Goal: Task Accomplishment & Management: Manage account settings

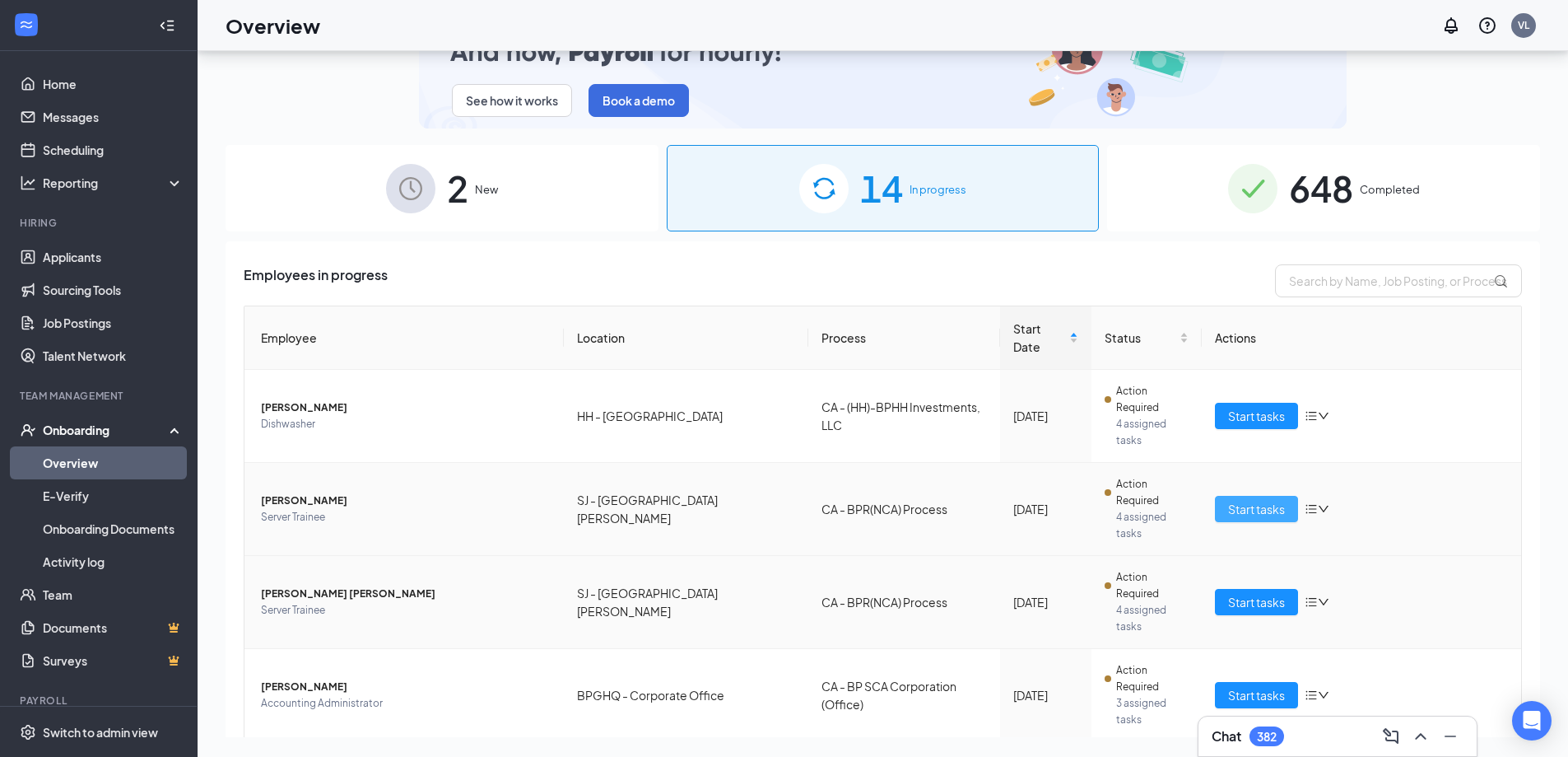
scroll to position [74, 0]
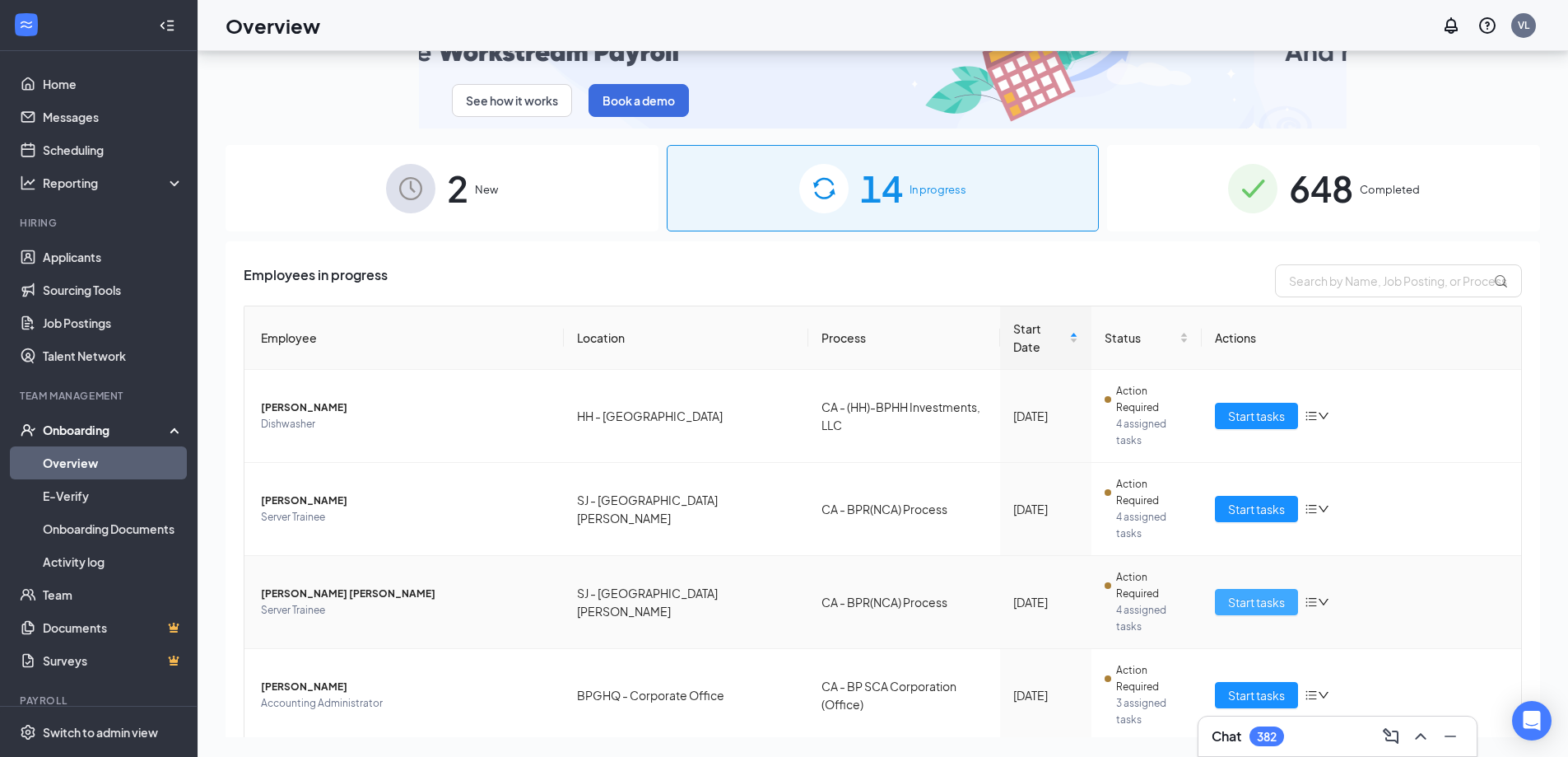
click at [1258, 593] on span "Start tasks" at bounding box center [1256, 602] width 57 height 18
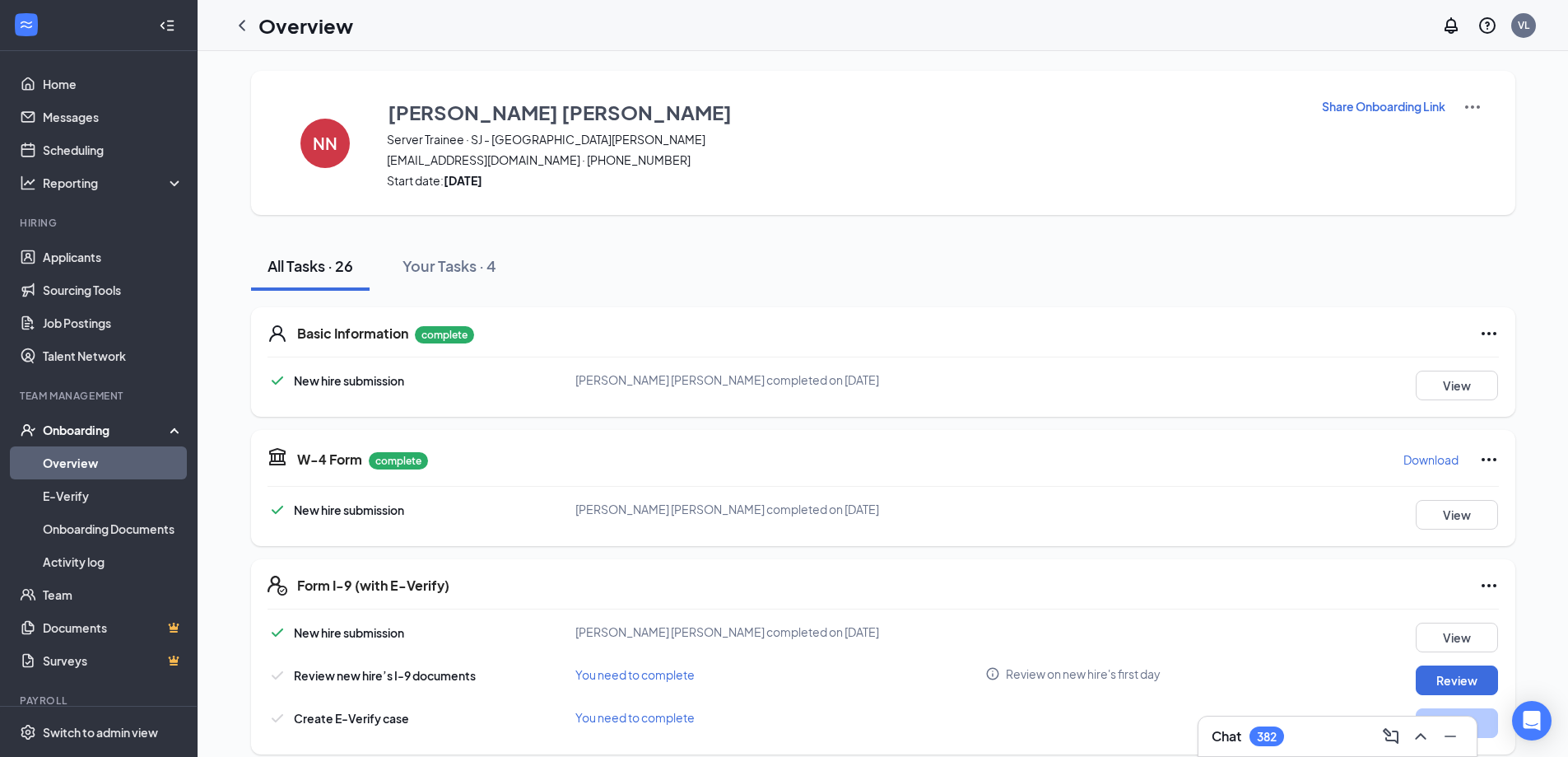
click at [226, 16] on div "Overview" at bounding box center [289, 25] width 128 height 33
click at [241, 21] on icon "ChevronLeft" at bounding box center [242, 25] width 20 height 20
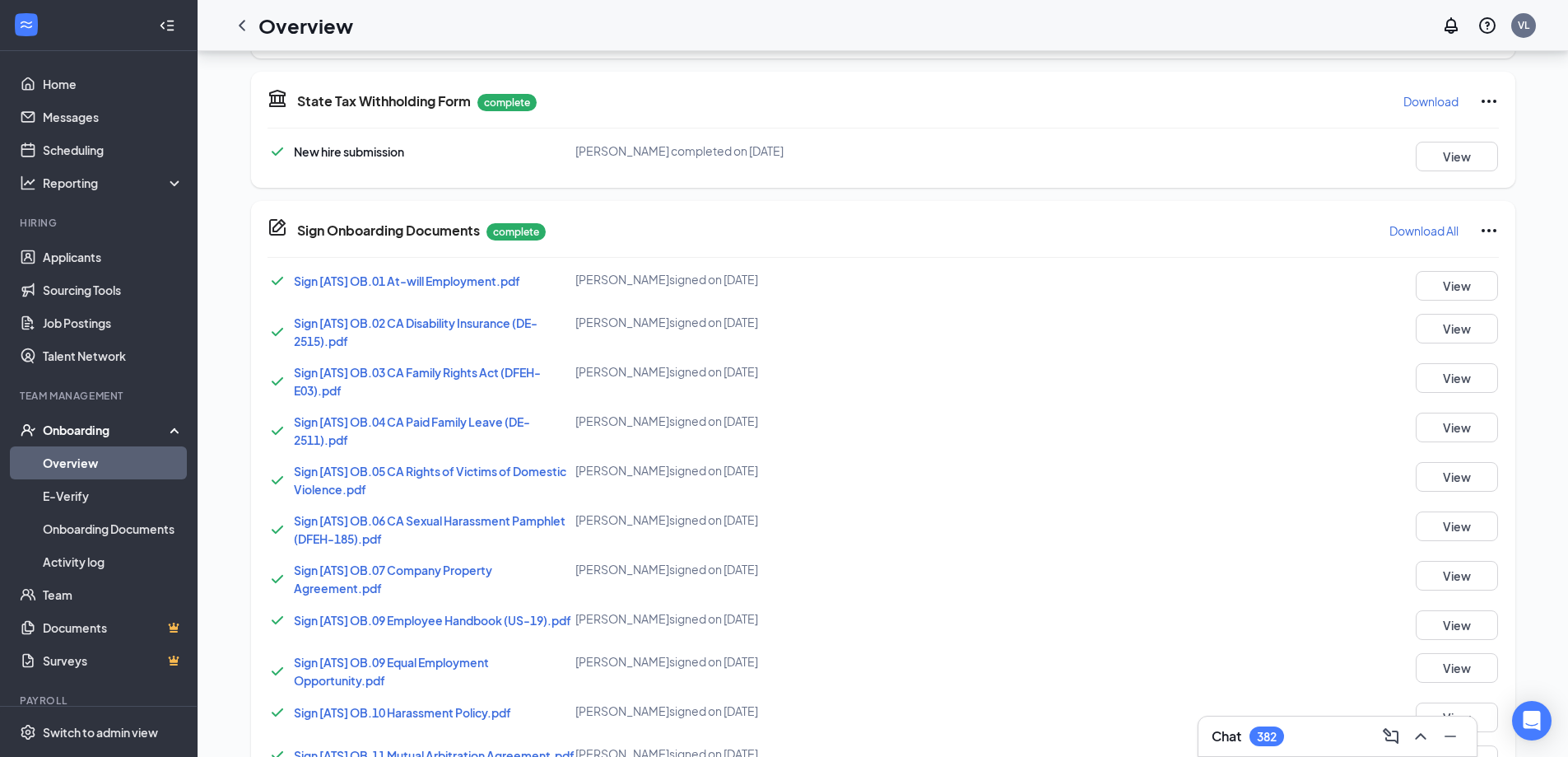
scroll to position [1002, 0]
click at [1461, 626] on button "View" at bounding box center [1457, 627] width 83 height 30
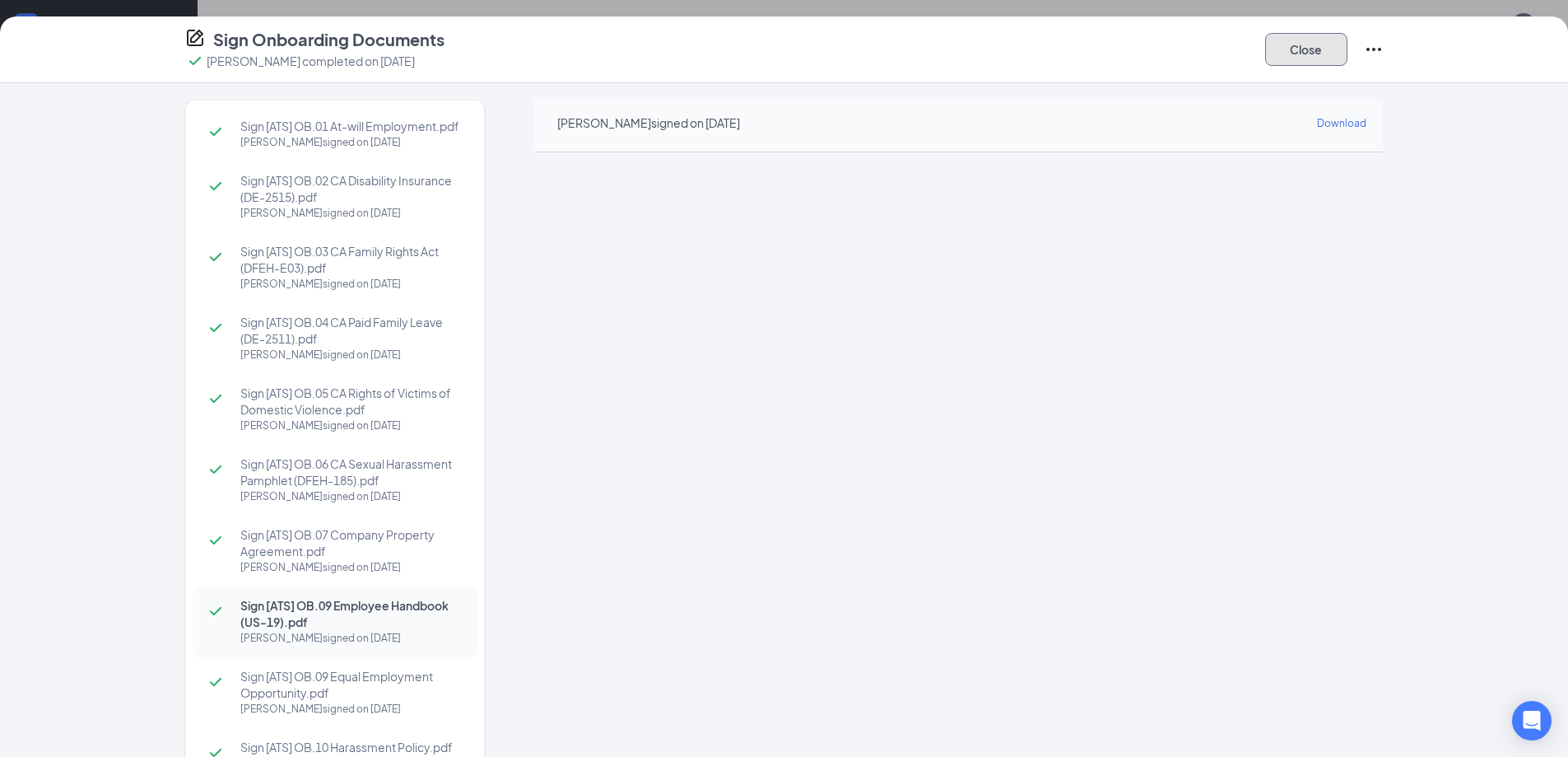
click at [1293, 59] on button "Close" at bounding box center [1307, 49] width 83 height 33
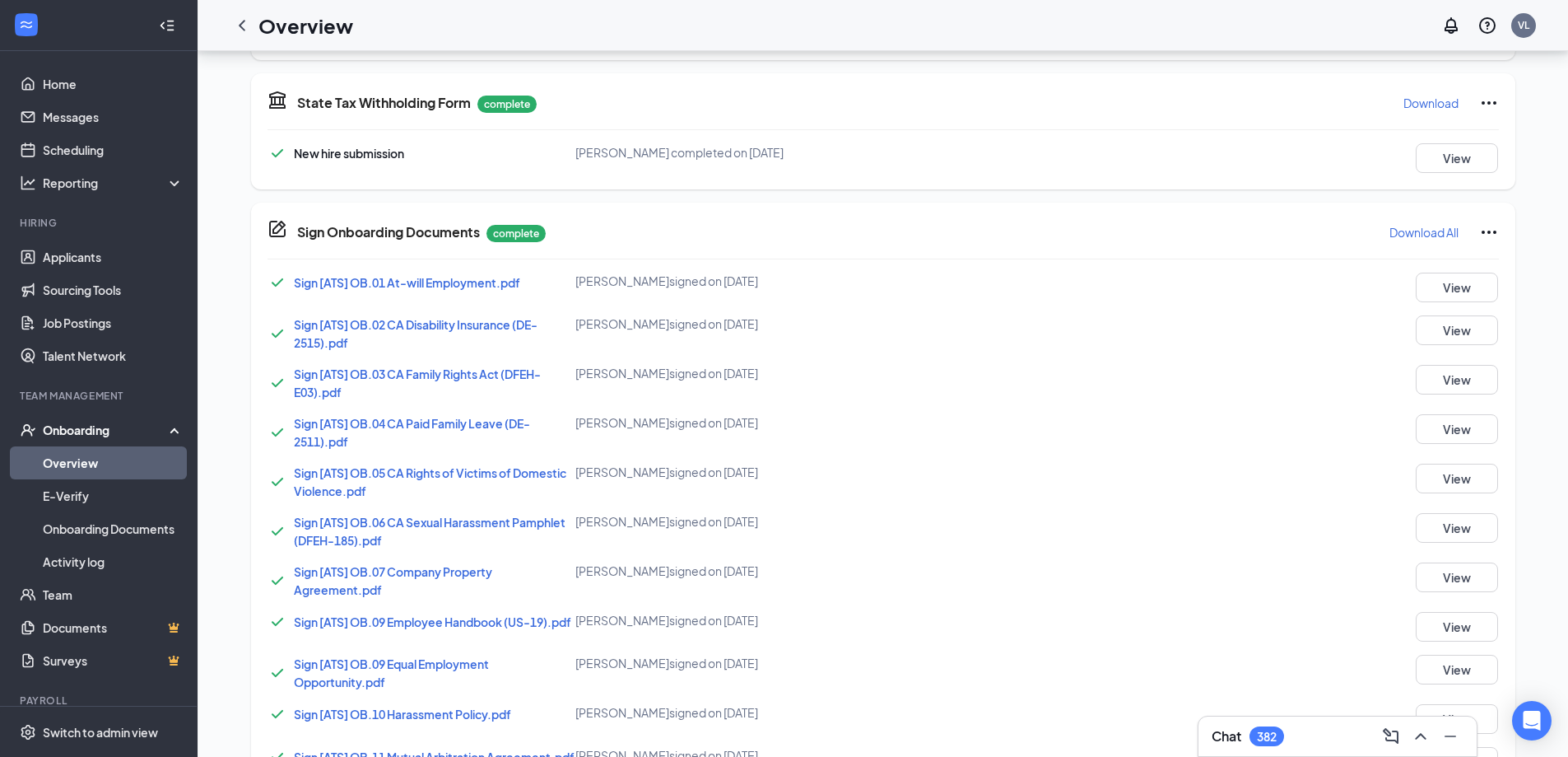
click at [66, 451] on link "Overview" at bounding box center [113, 463] width 141 height 33
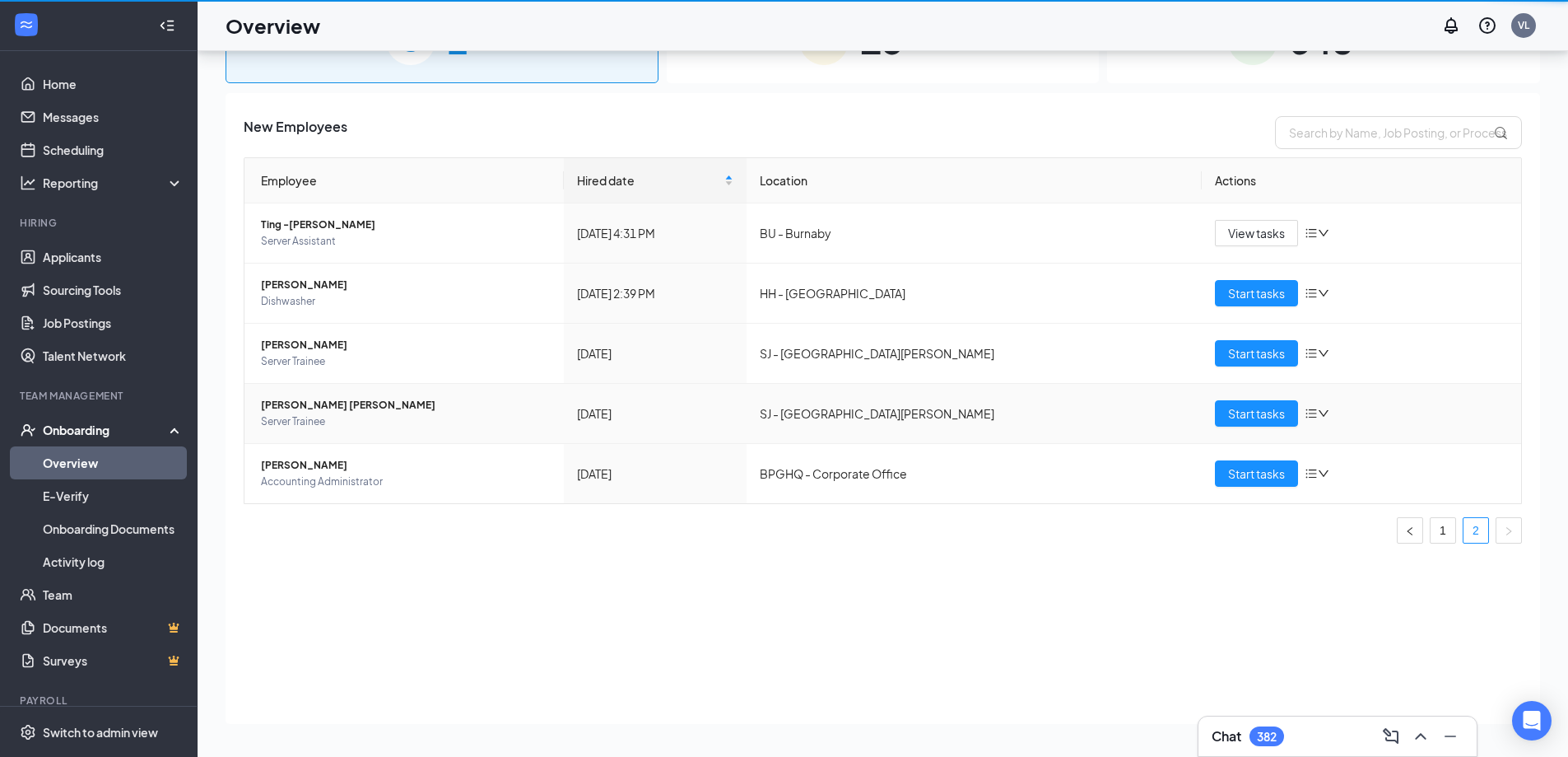
scroll to position [74, 0]
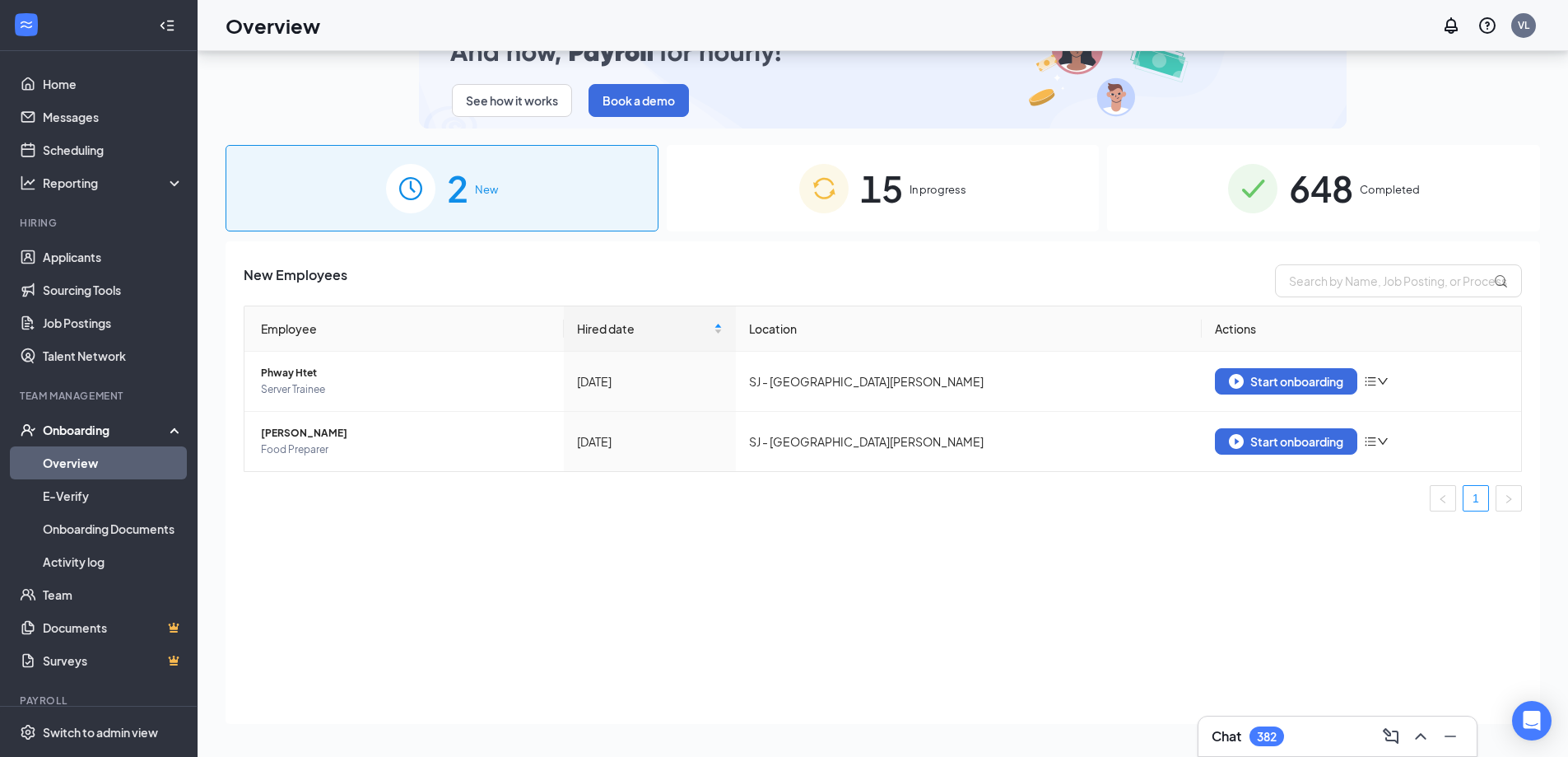
click at [790, 198] on div "15 In progress" at bounding box center [883, 188] width 433 height 86
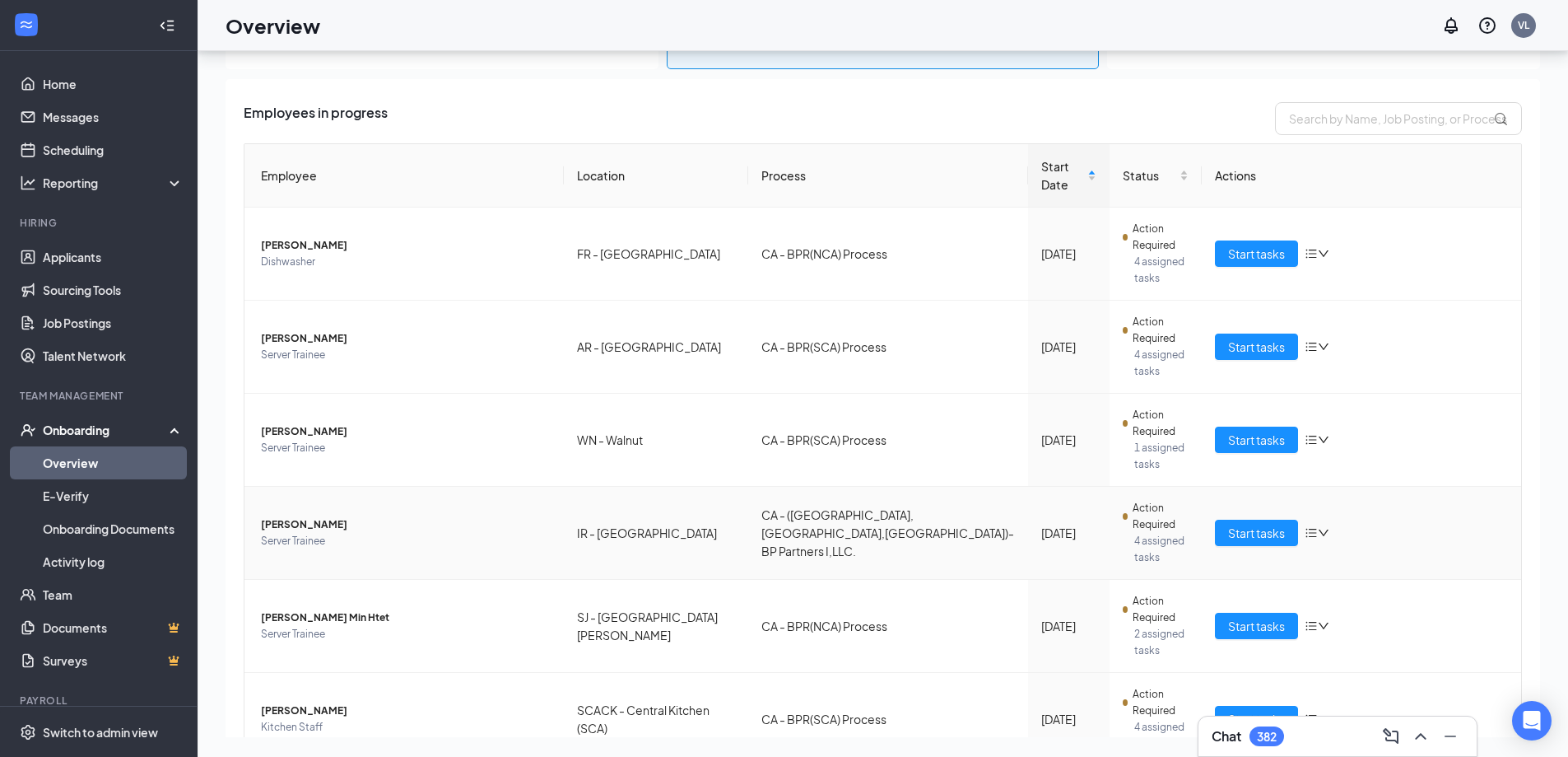
scroll to position [327, 0]
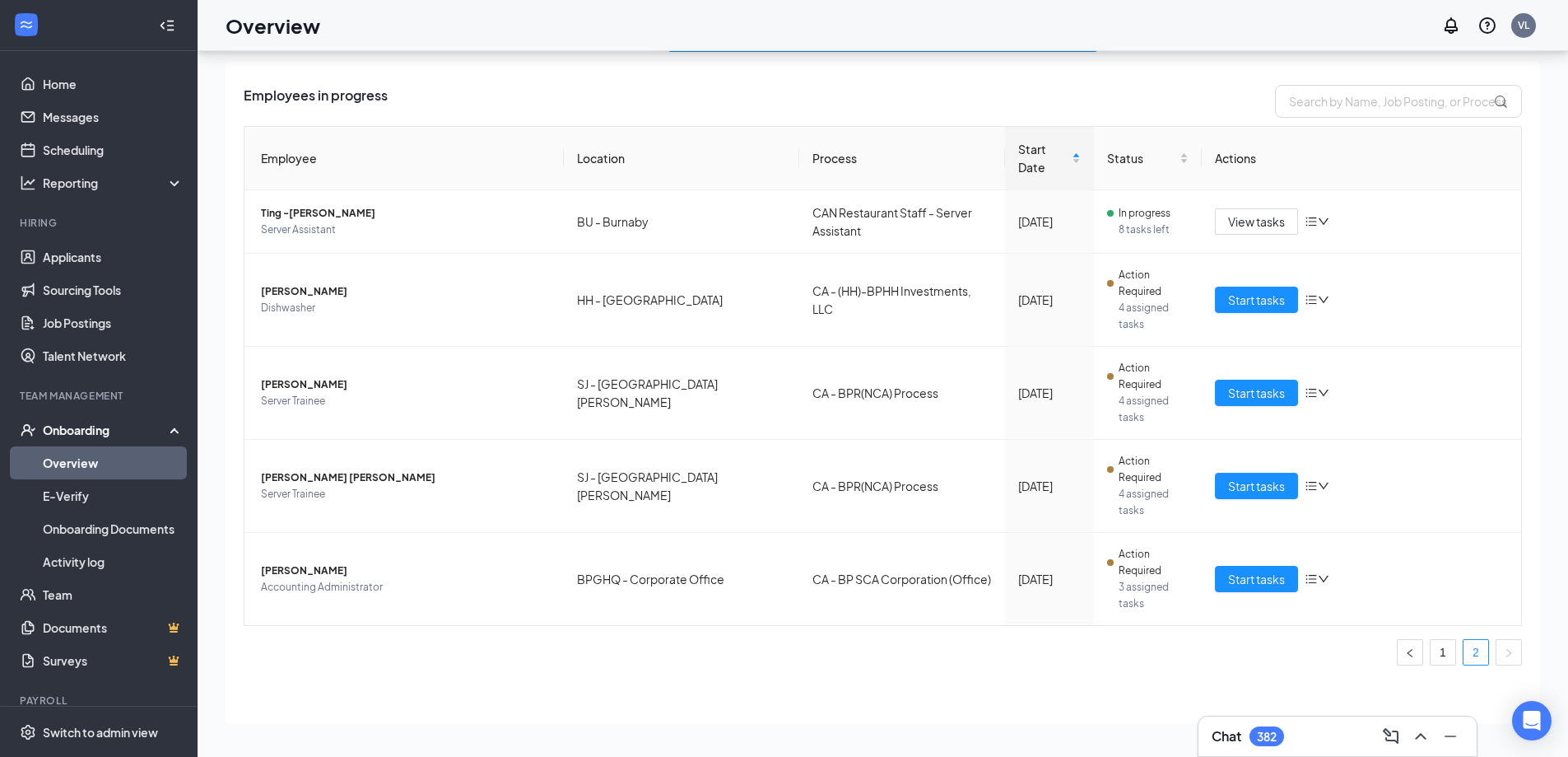
scroll to position [26, 0]
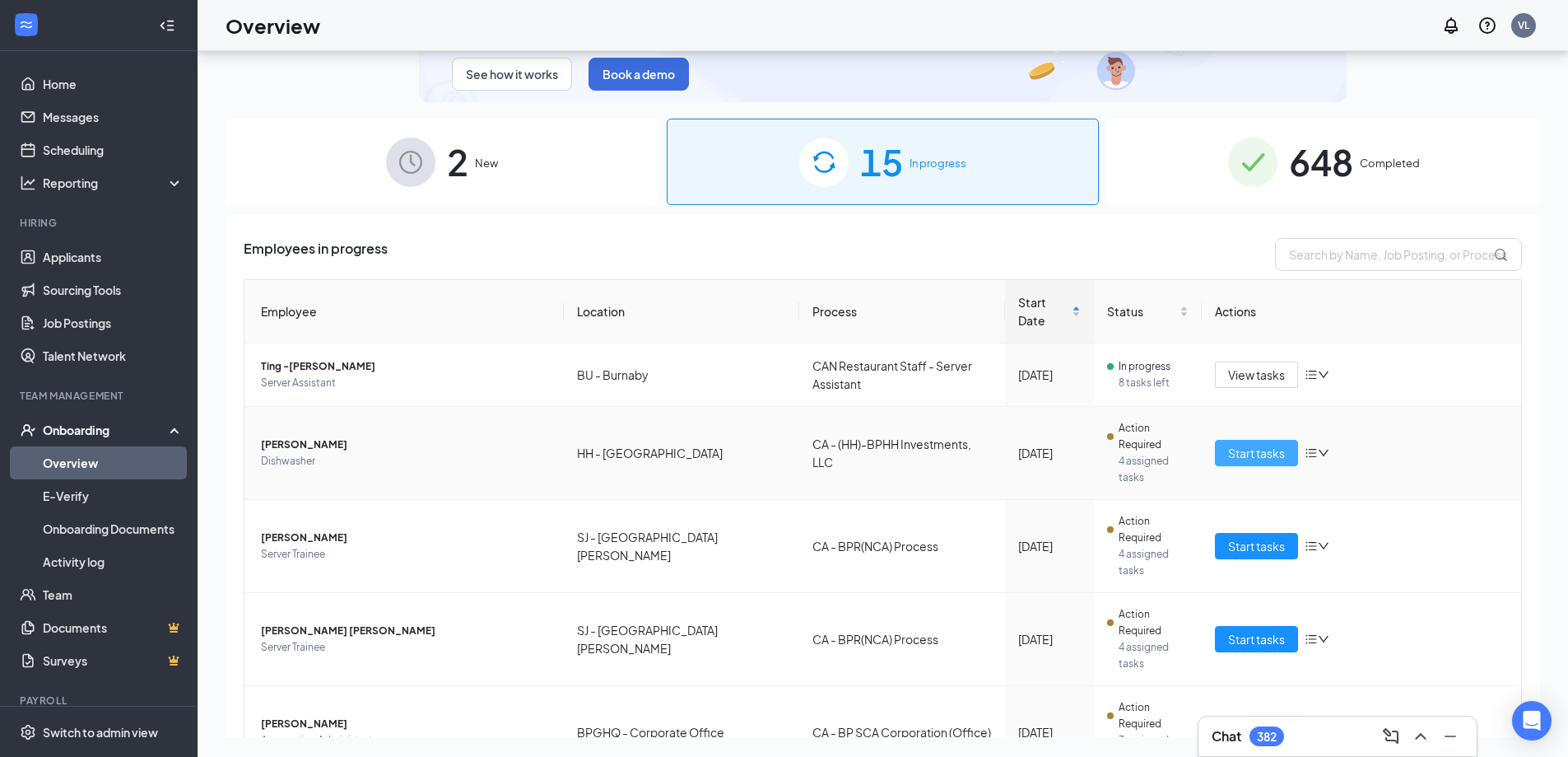
click at [1245, 440] on button "Start tasks" at bounding box center [1256, 452] width 84 height 26
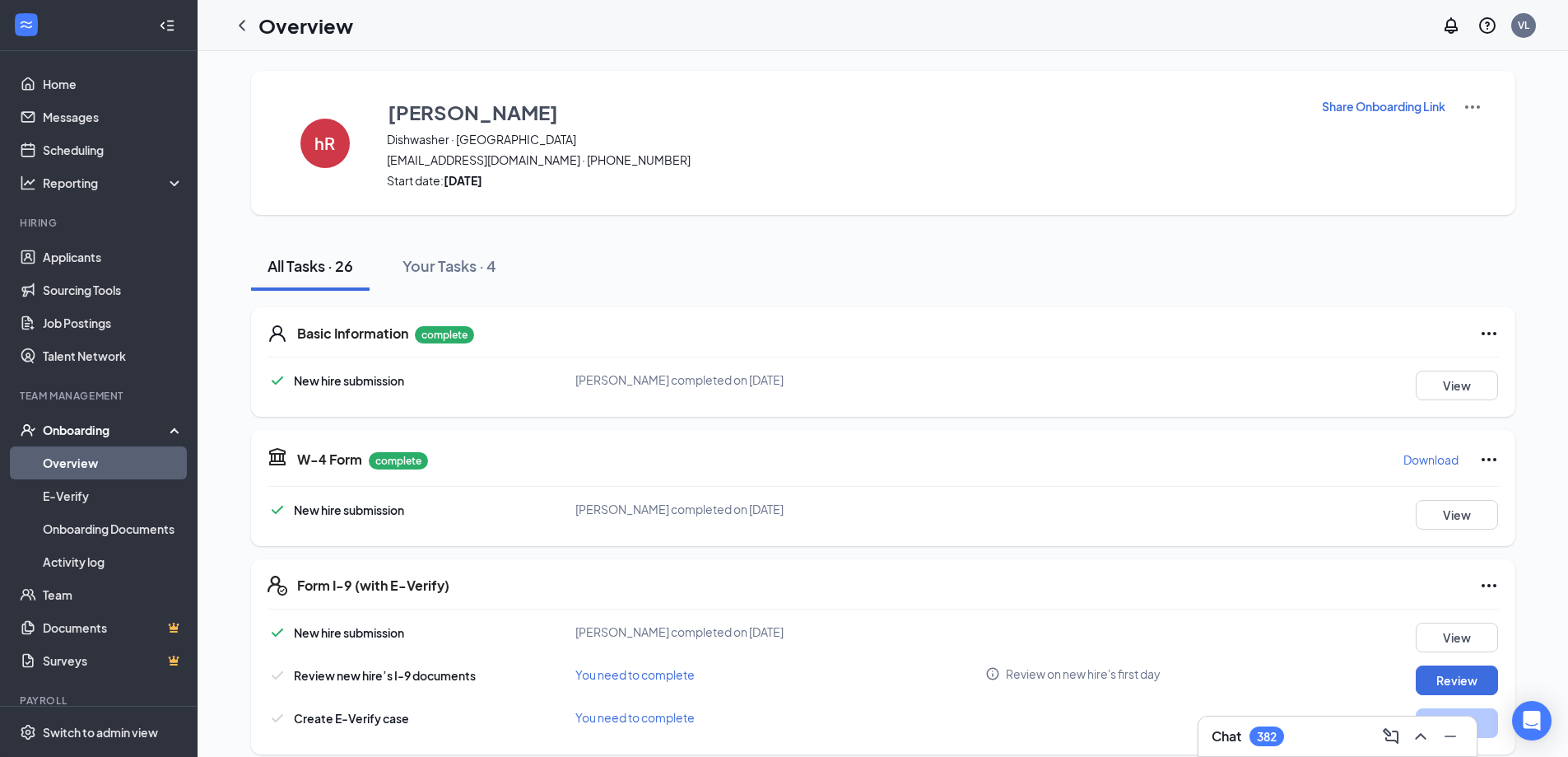
click at [563, 40] on div "Overview VL" at bounding box center [882, 25] width 1370 height 51
click at [1459, 387] on button "View" at bounding box center [1457, 385] width 83 height 30
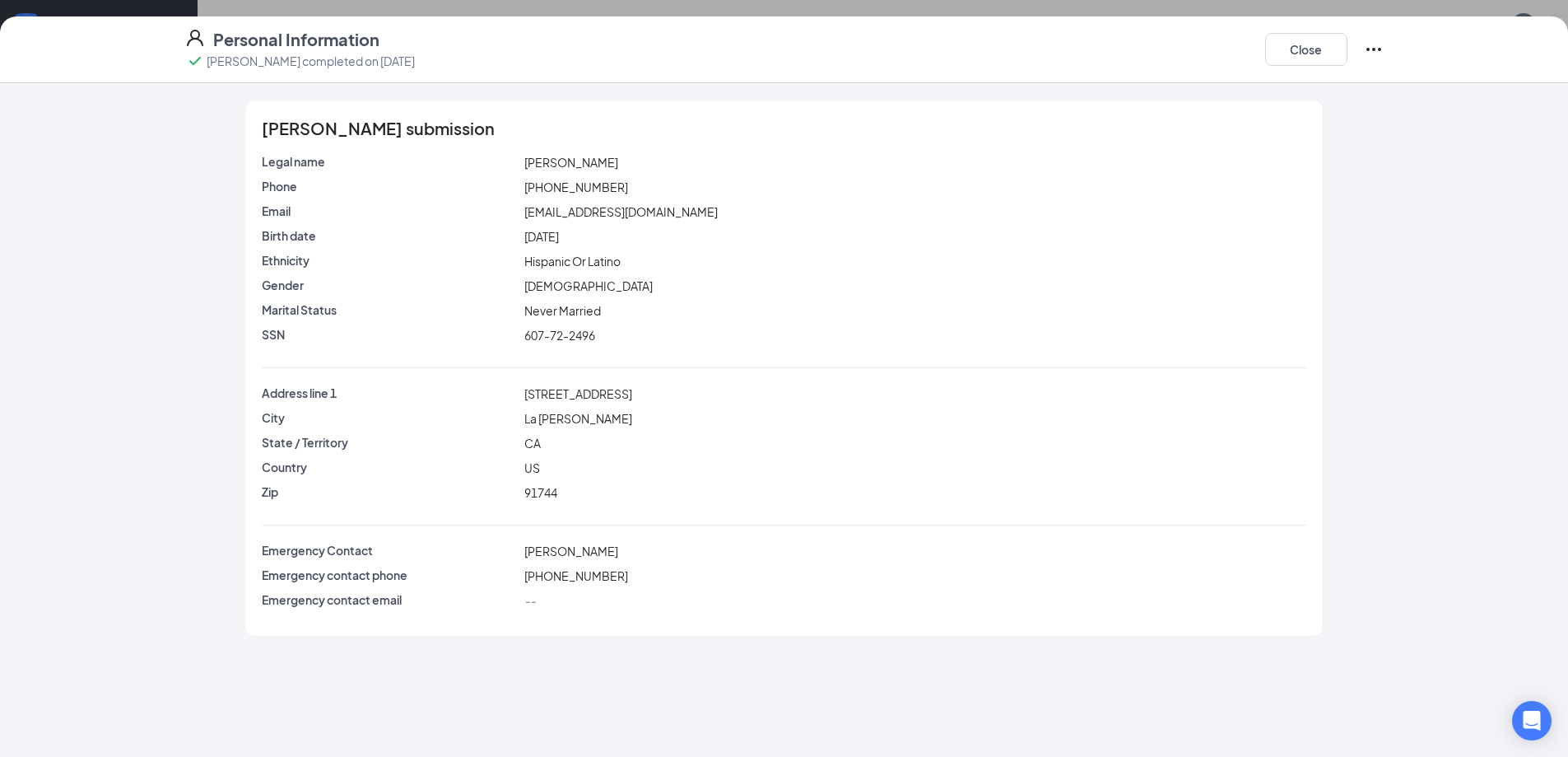
drag, startPoint x: 641, startPoint y: 163, endPoint x: 527, endPoint y: 158, distance: 114.1
click at [527, 158] on div "[PERSON_NAME]" at bounding box center [915, 162] width 788 height 18
copy span "[PERSON_NAME]"
drag, startPoint x: 751, startPoint y: 183, endPoint x: 733, endPoint y: 205, distance: 28.4
click at [746, 186] on div "[PHONE_NUMBER]" at bounding box center [915, 187] width 788 height 18
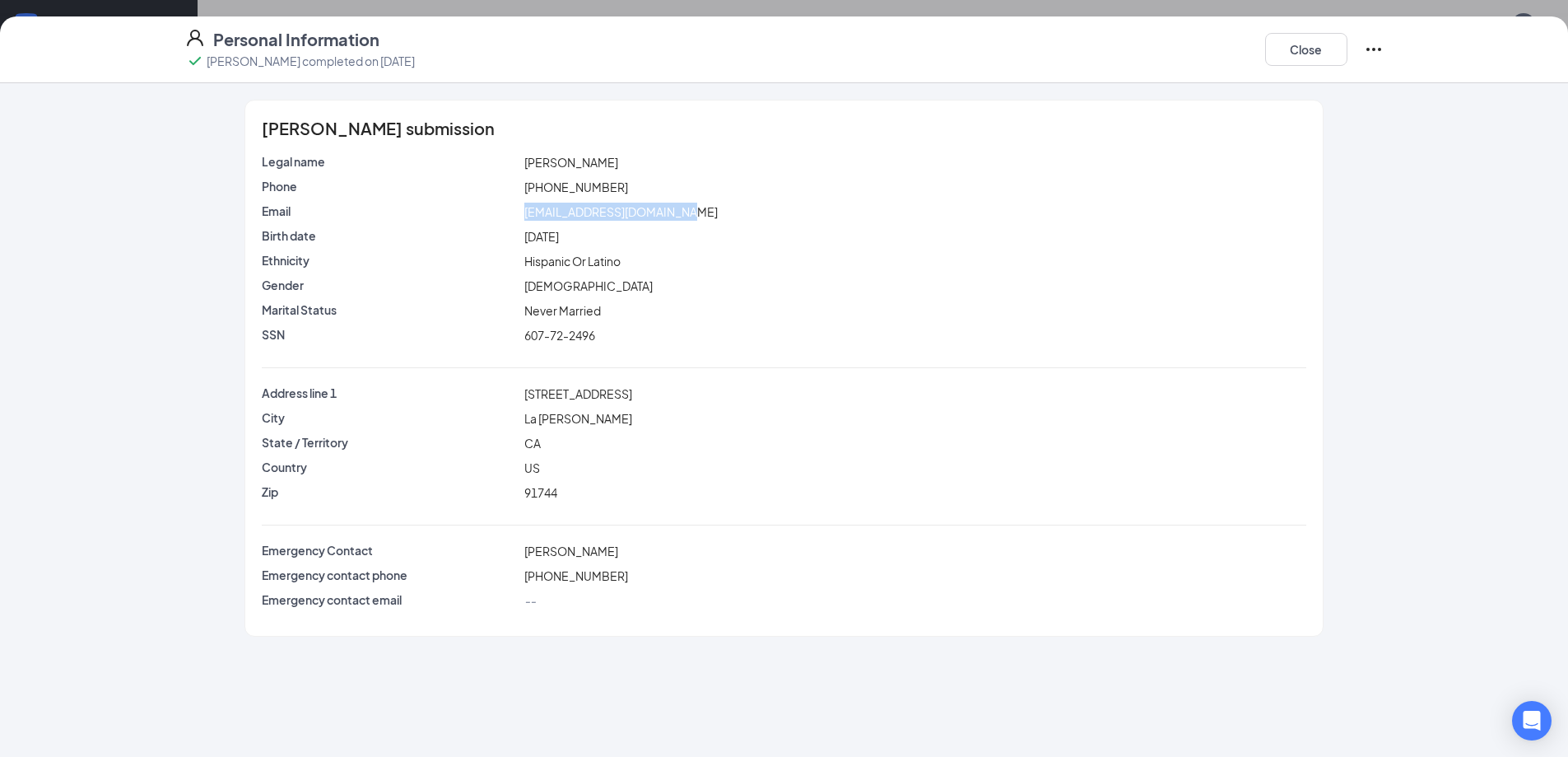
drag, startPoint x: 728, startPoint y: 210, endPoint x: 525, endPoint y: 211, distance: 203.0
click at [525, 211] on div "[EMAIL_ADDRESS][DOMAIN_NAME]" at bounding box center [915, 211] width 788 height 18
copy span "[EMAIL_ADDRESS][DOMAIN_NAME]"
click at [1307, 52] on button "Close" at bounding box center [1307, 49] width 83 height 33
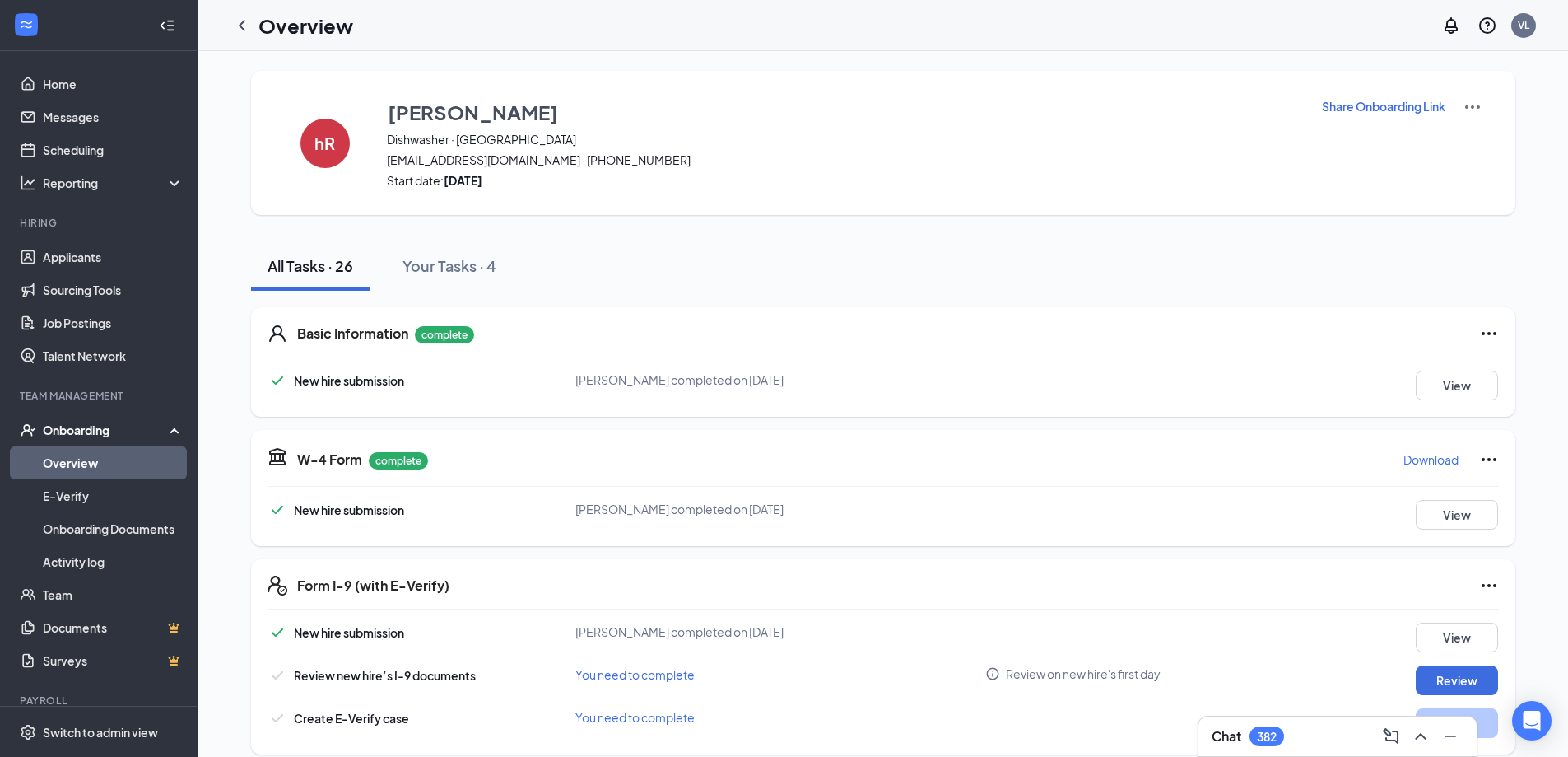
click at [83, 465] on link "Overview" at bounding box center [113, 463] width 141 height 33
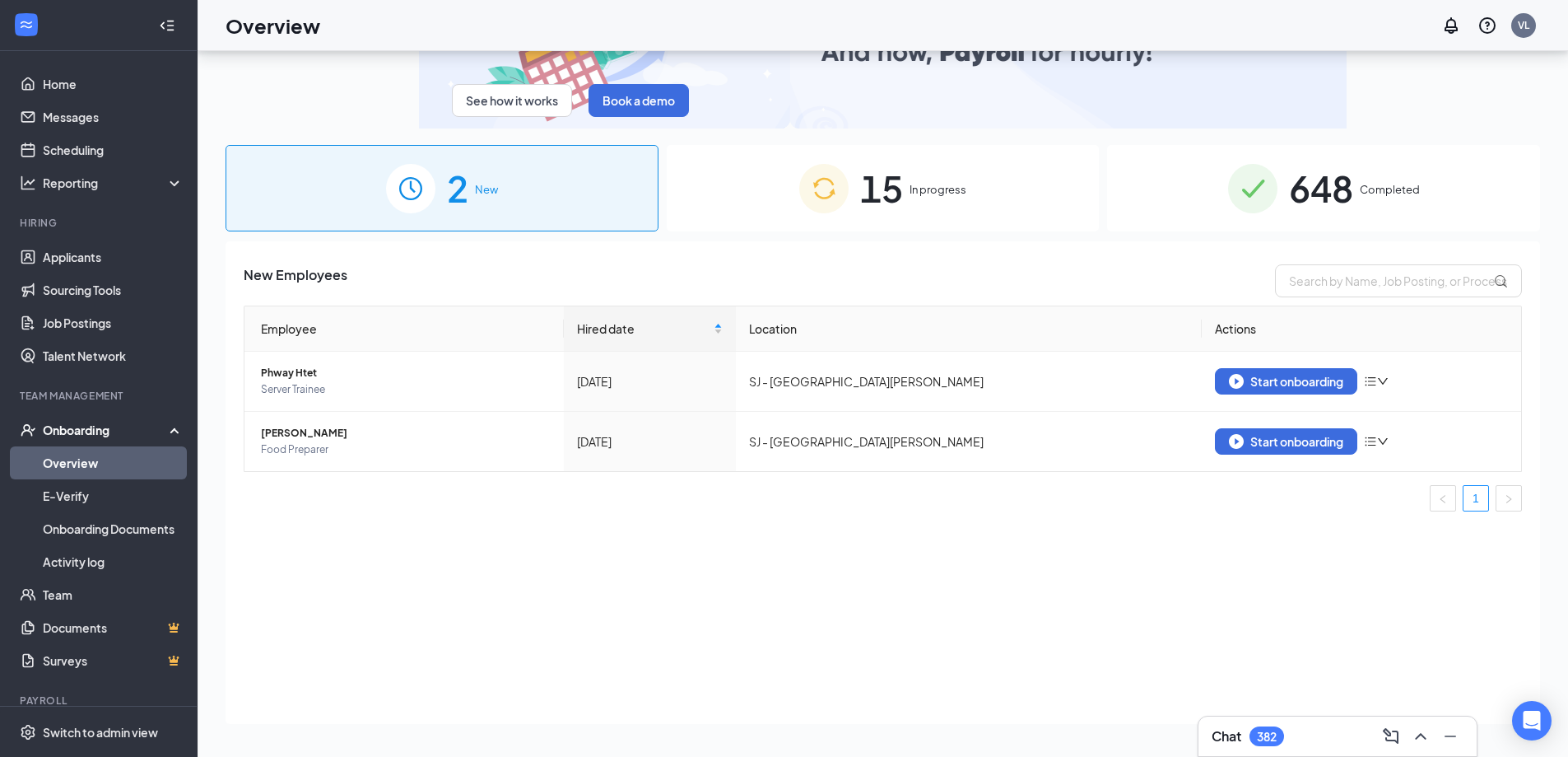
click at [907, 209] on div "15 In progress" at bounding box center [883, 188] width 433 height 86
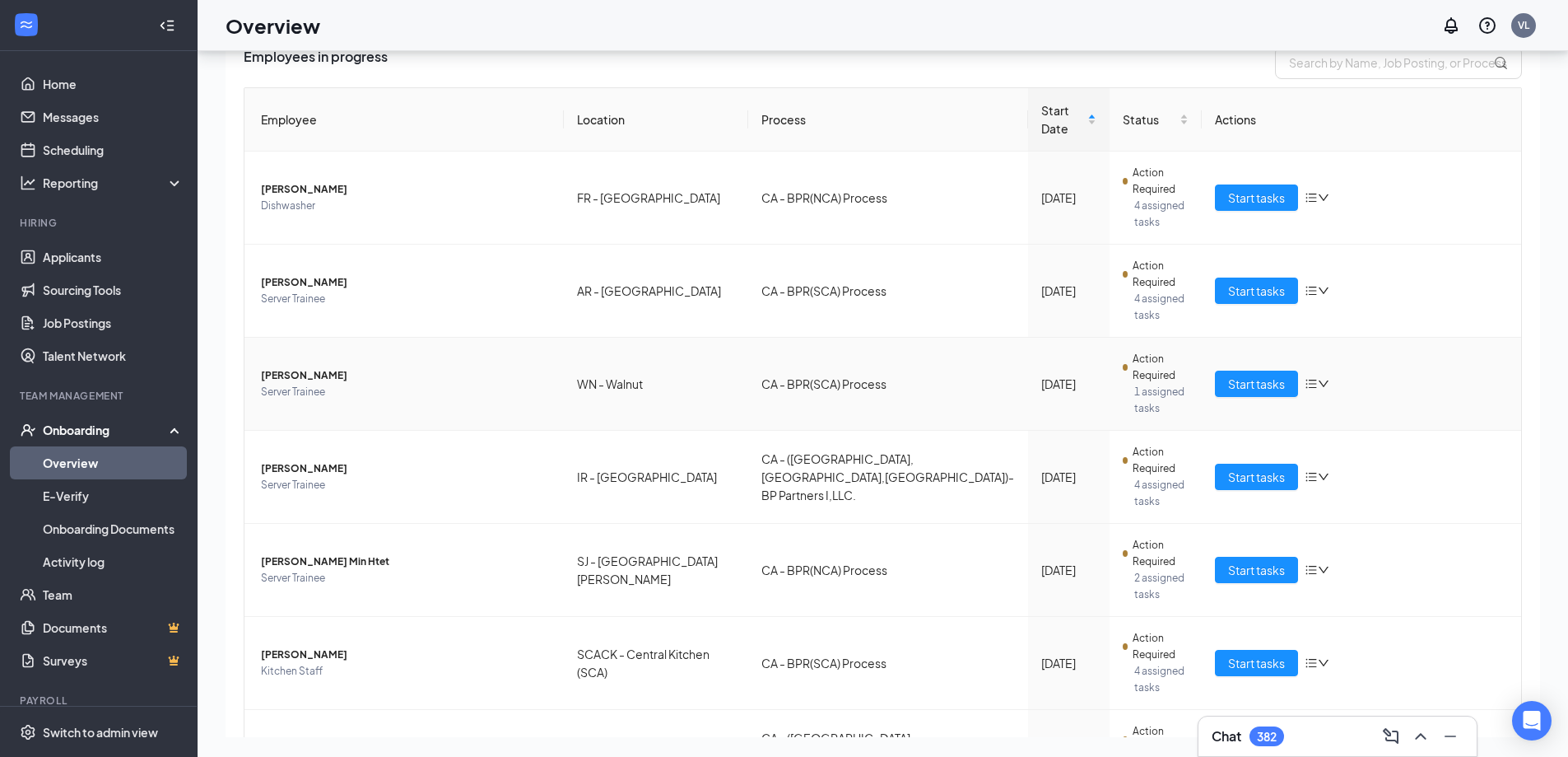
scroll to position [247, 0]
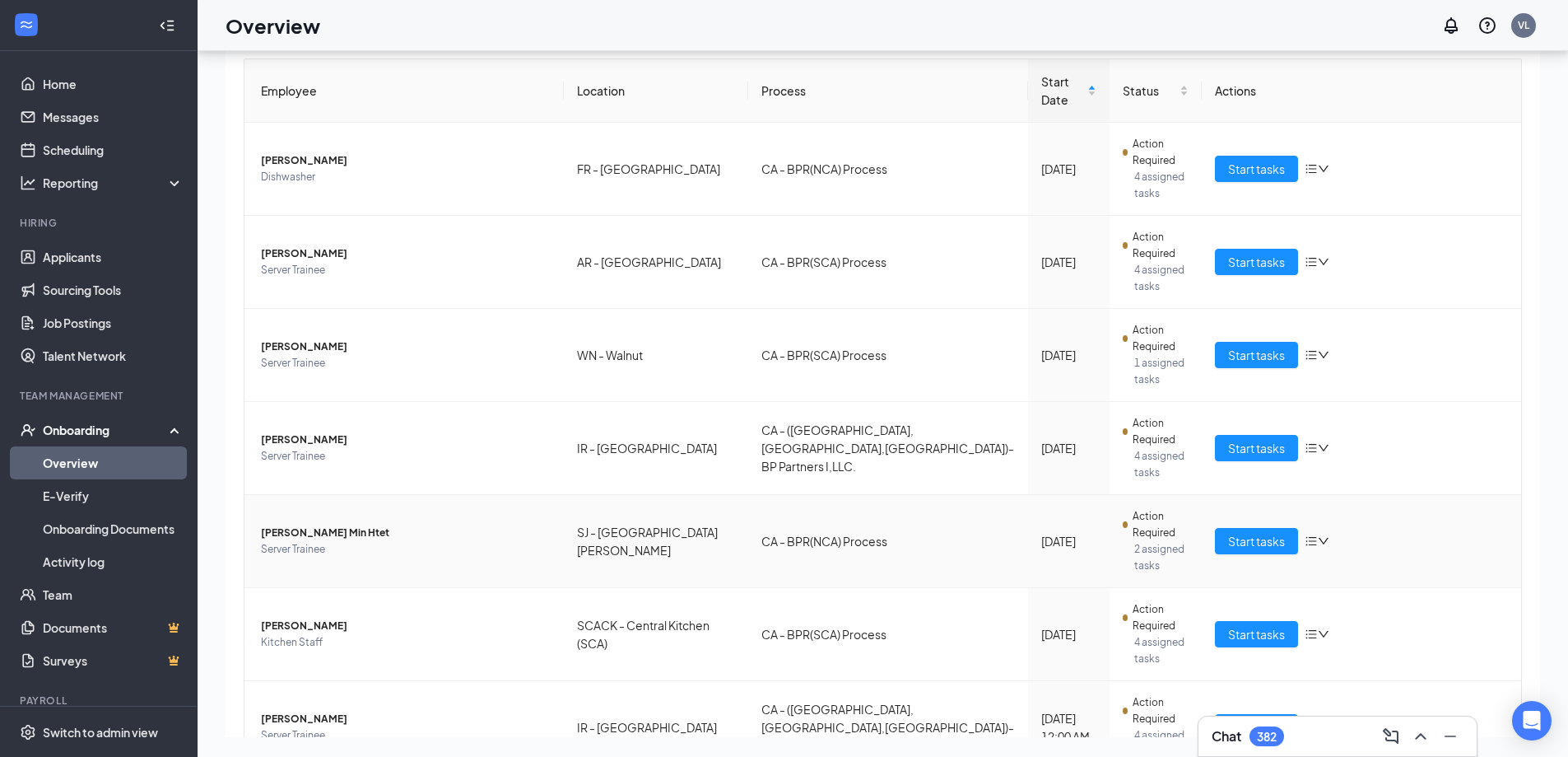
click at [1190, 495] on td "Action Required 2 assigned tasks" at bounding box center [1156, 542] width 93 height 94
click at [1236, 532] on span "Start tasks" at bounding box center [1256, 541] width 57 height 18
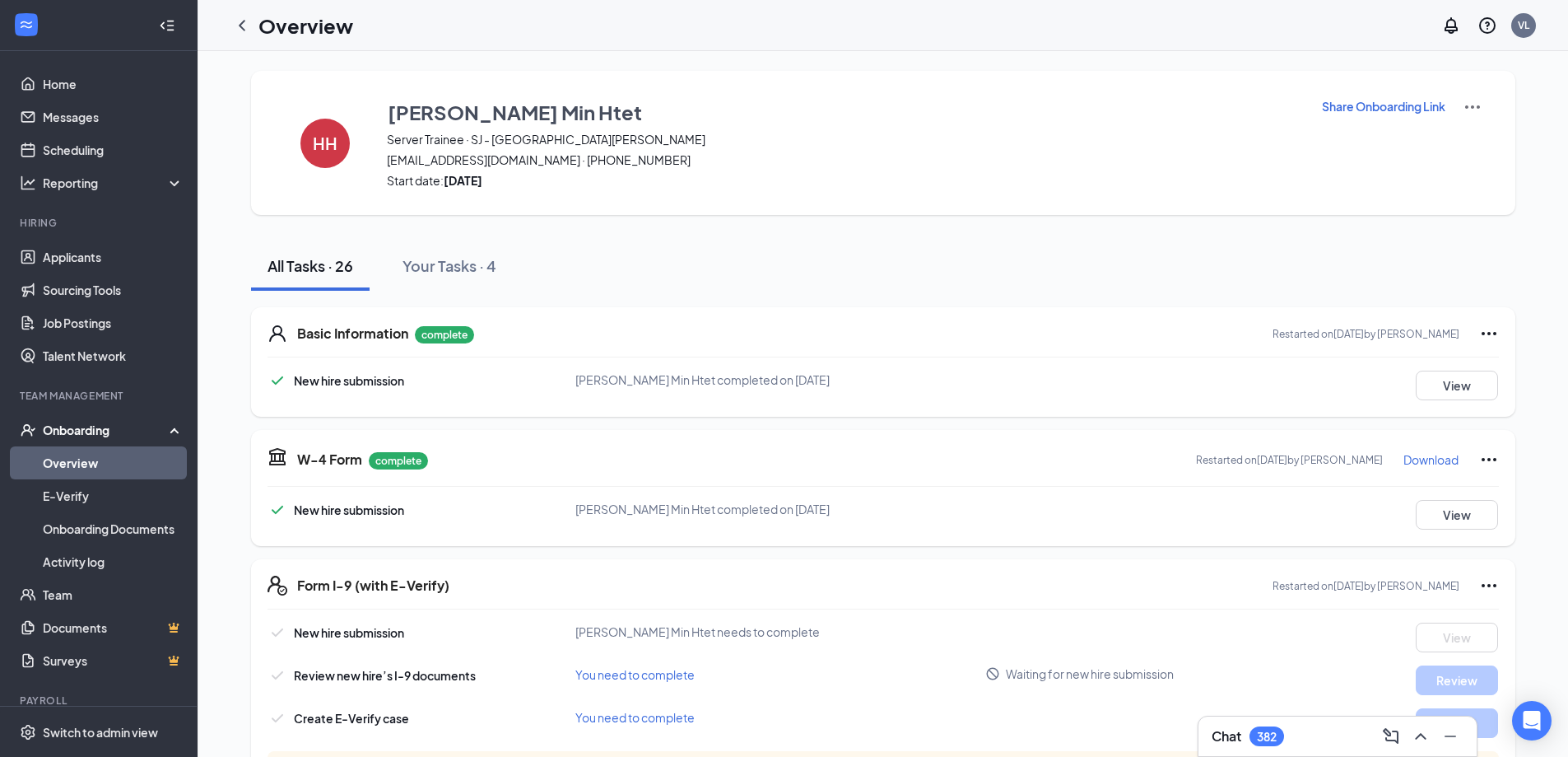
click at [65, 454] on link "Overview" at bounding box center [113, 463] width 141 height 33
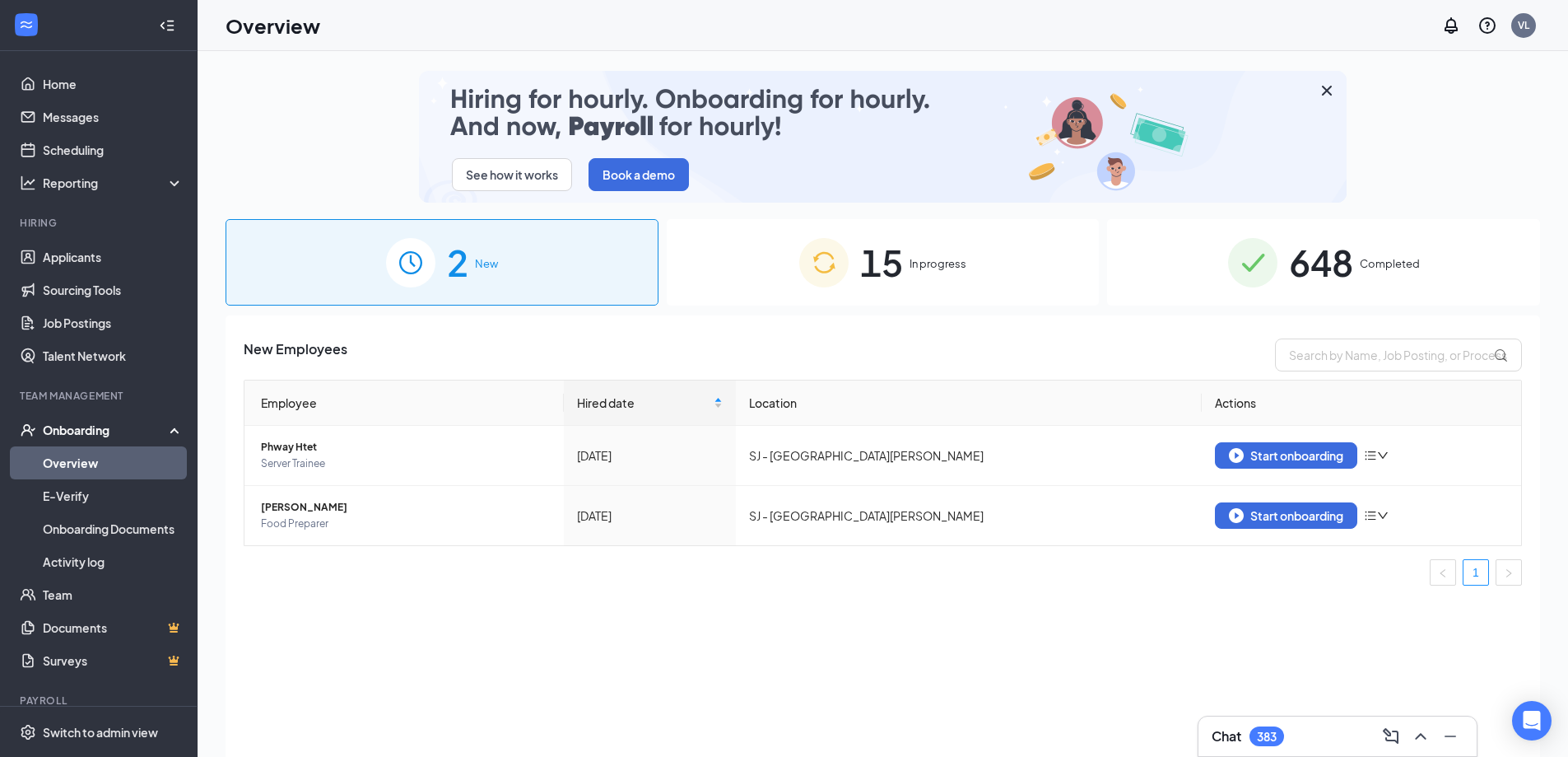
click at [838, 264] on img at bounding box center [824, 263] width 49 height 49
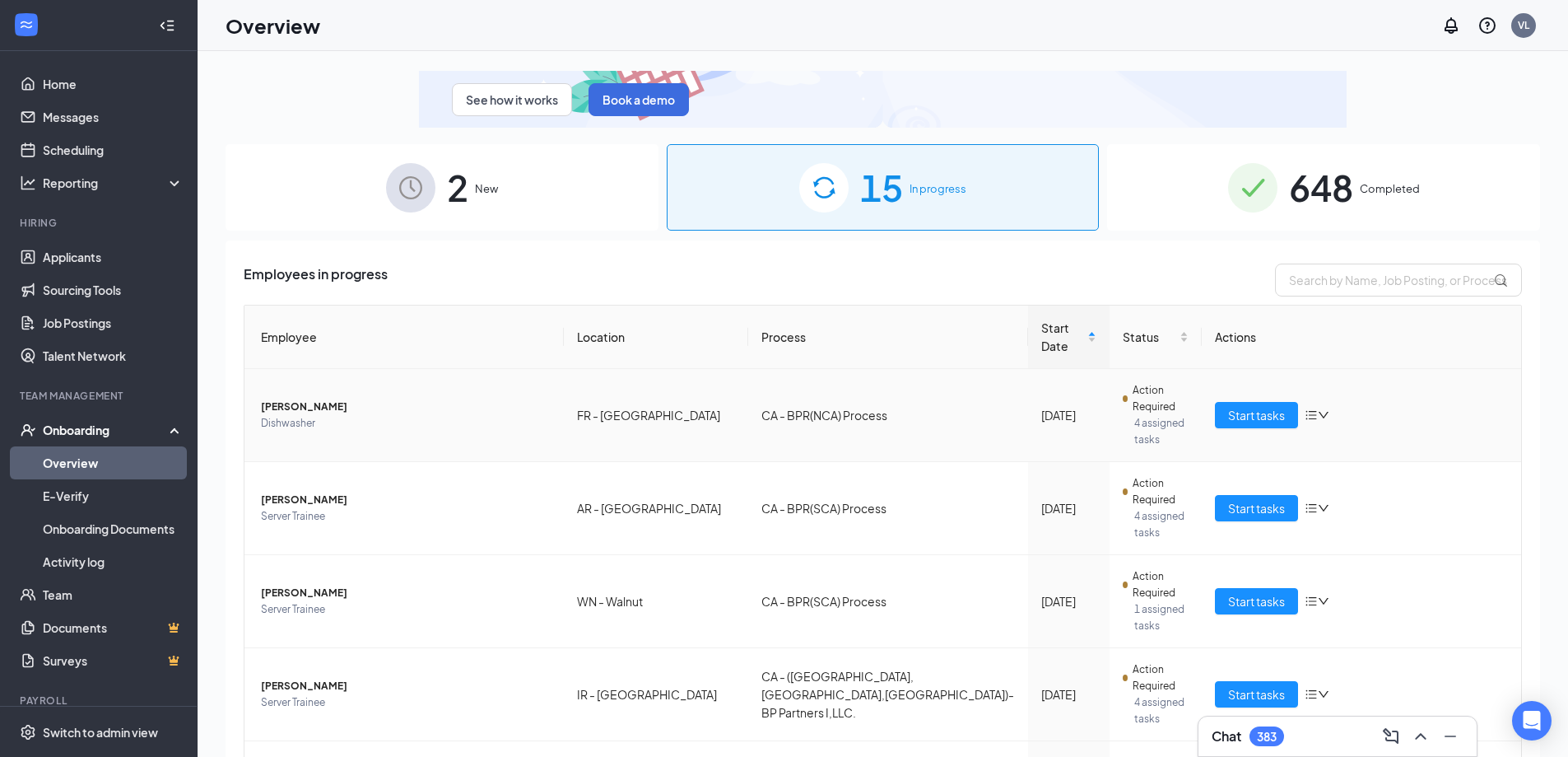
scroll to position [327, 0]
